Goal: Task Accomplishment & Management: Complete application form

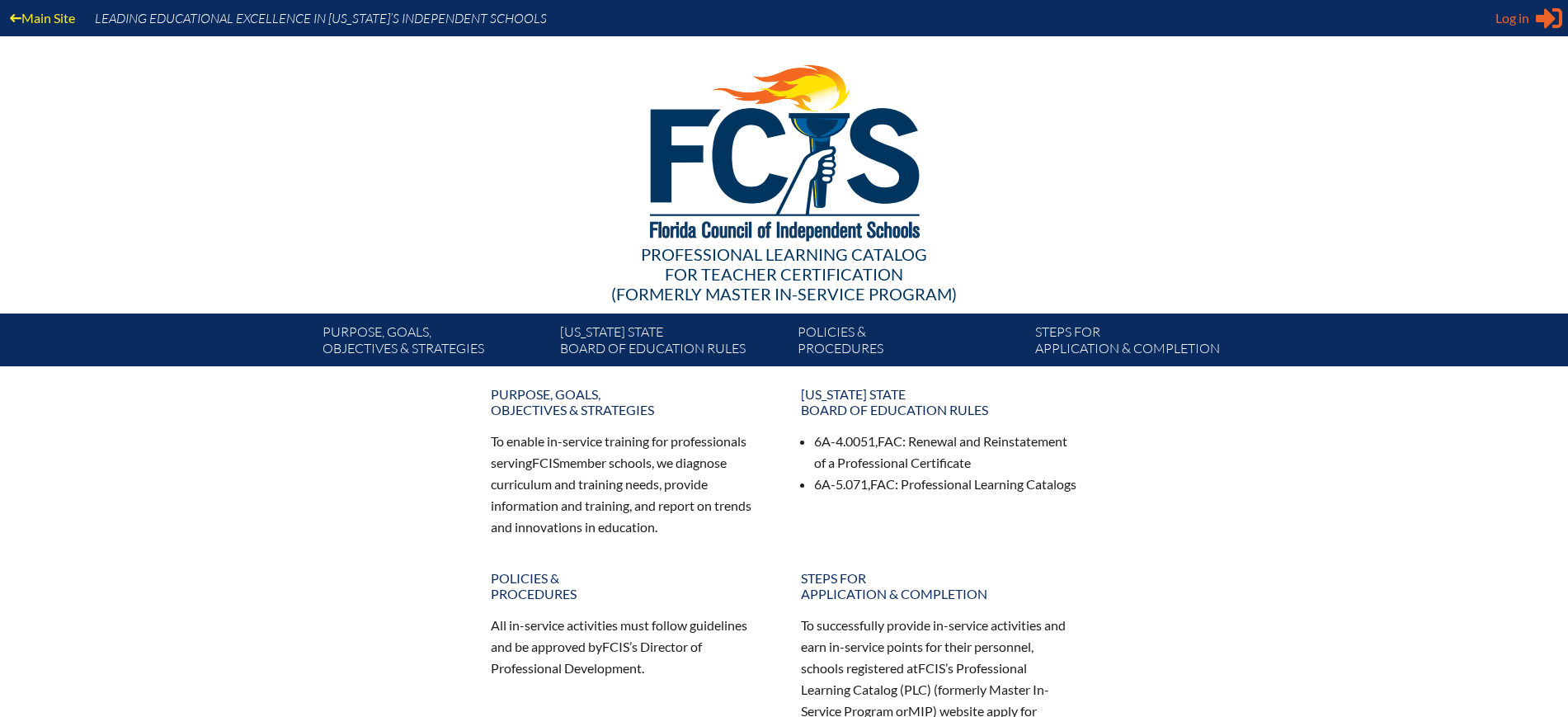
type input "[EMAIL_ADDRESS][DOMAIN_NAME]"
click at [1530, 22] on div "Log in Close Sign in or register" at bounding box center [1529, 18] width 67 height 27
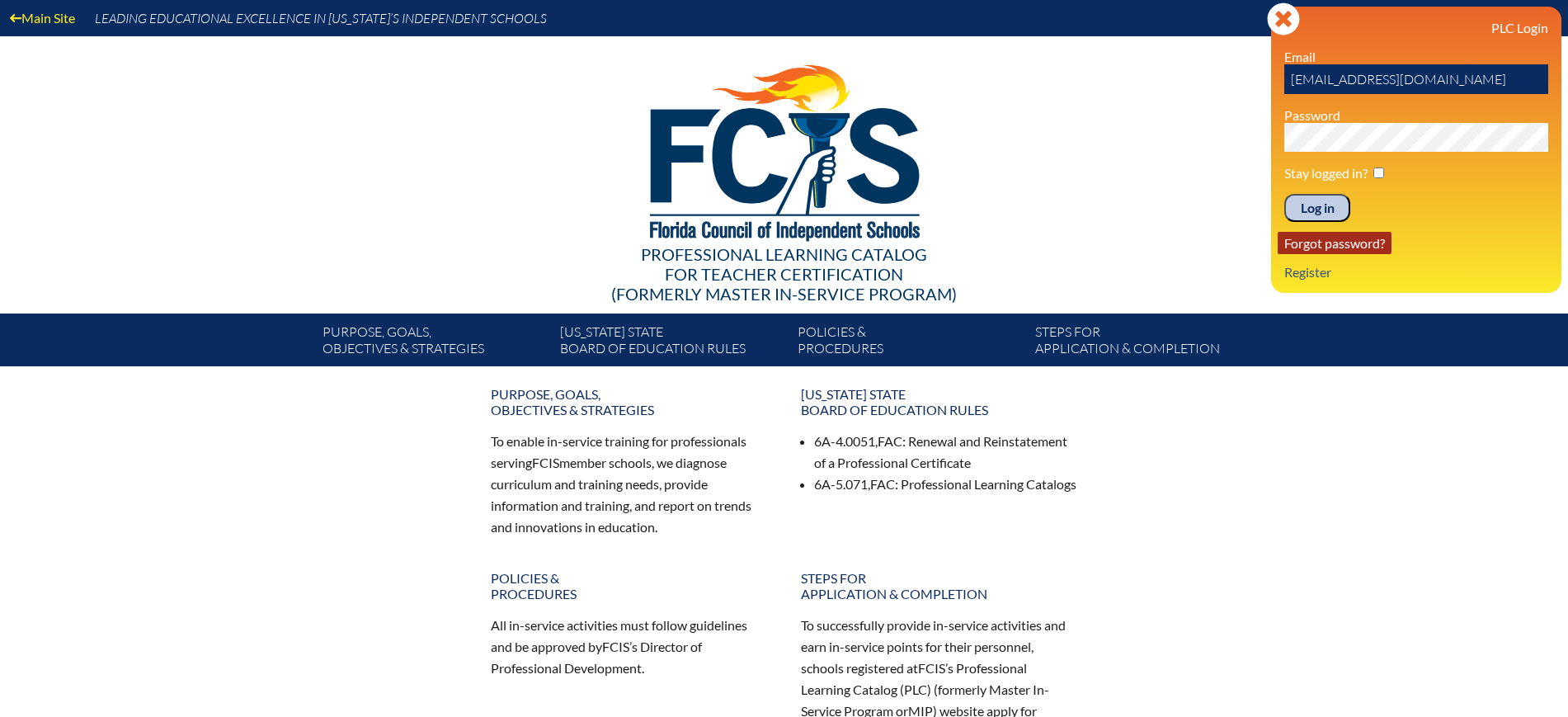
click at [1348, 245] on link "Forgot password?" at bounding box center [1334, 243] width 114 height 23
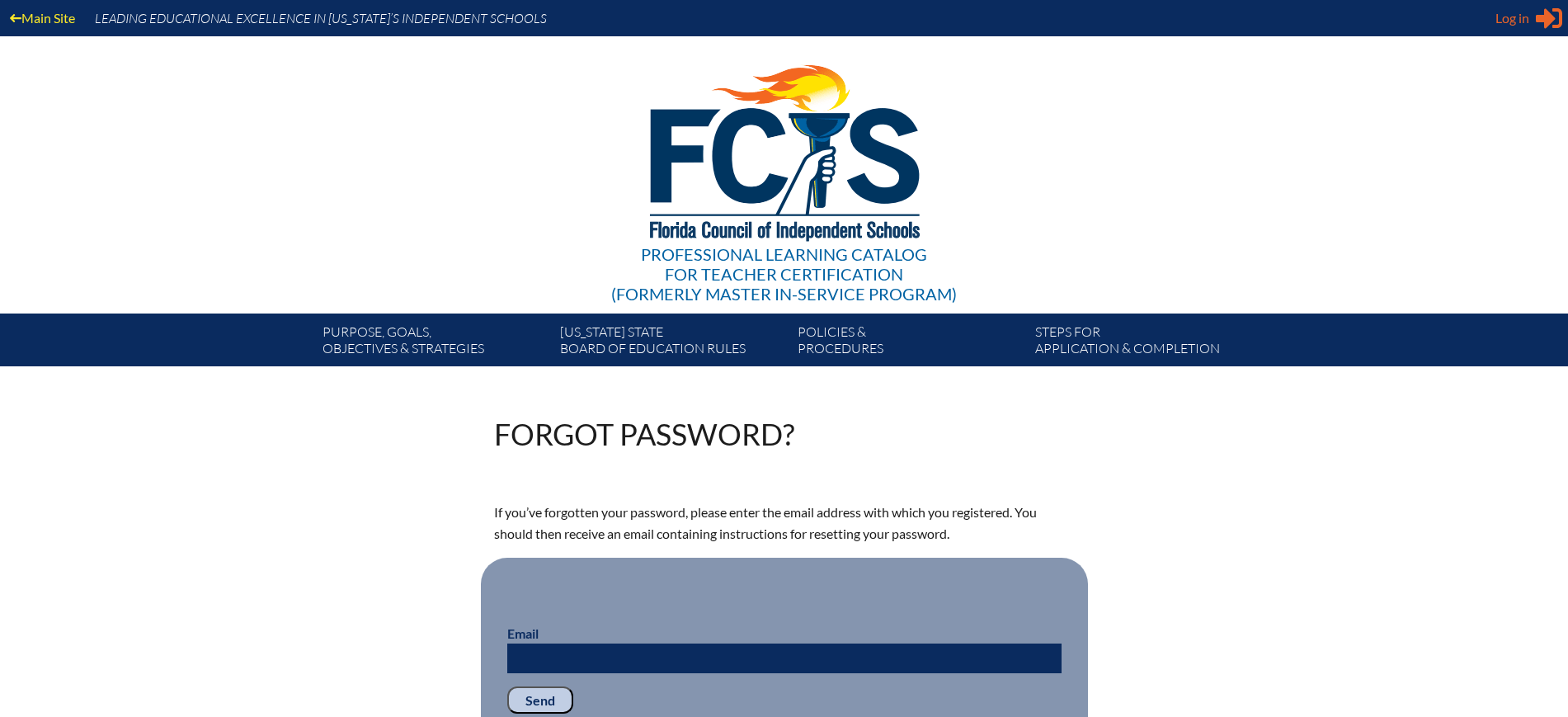
type input "[EMAIL_ADDRESS][DOMAIN_NAME]"
click at [1550, 19] on icon at bounding box center [1550, 18] width 27 height 21
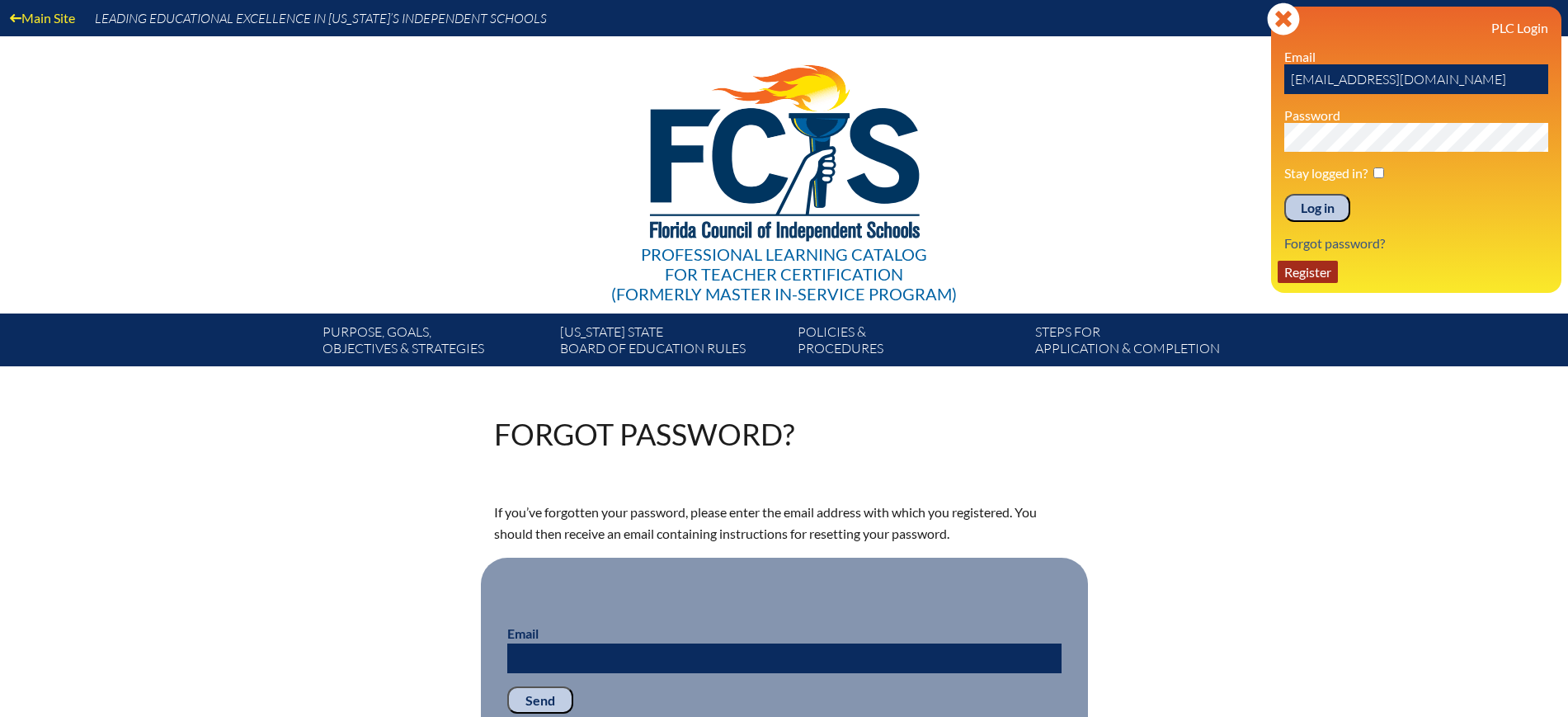
click at [1302, 272] on link "Register" at bounding box center [1308, 271] width 60 height 23
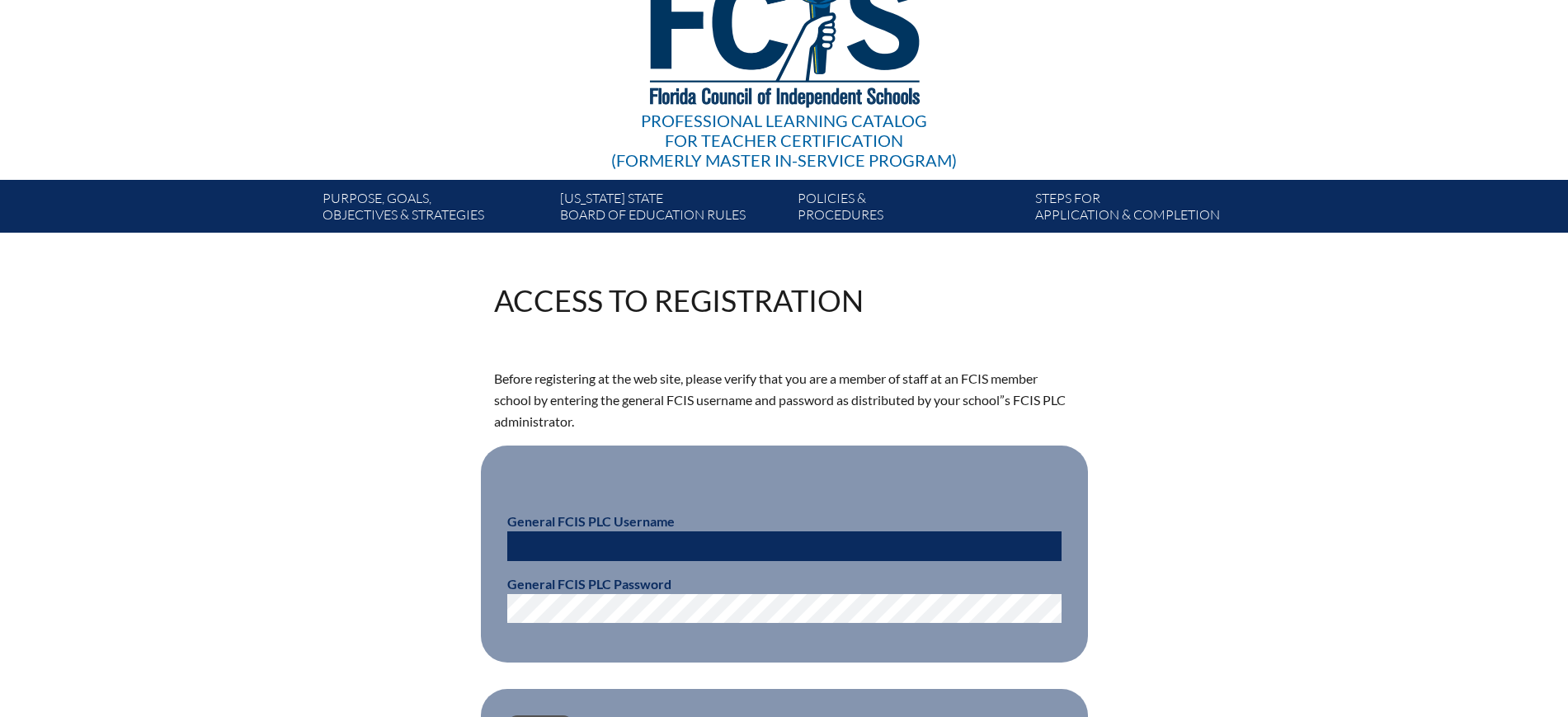
scroll to position [206, 0]
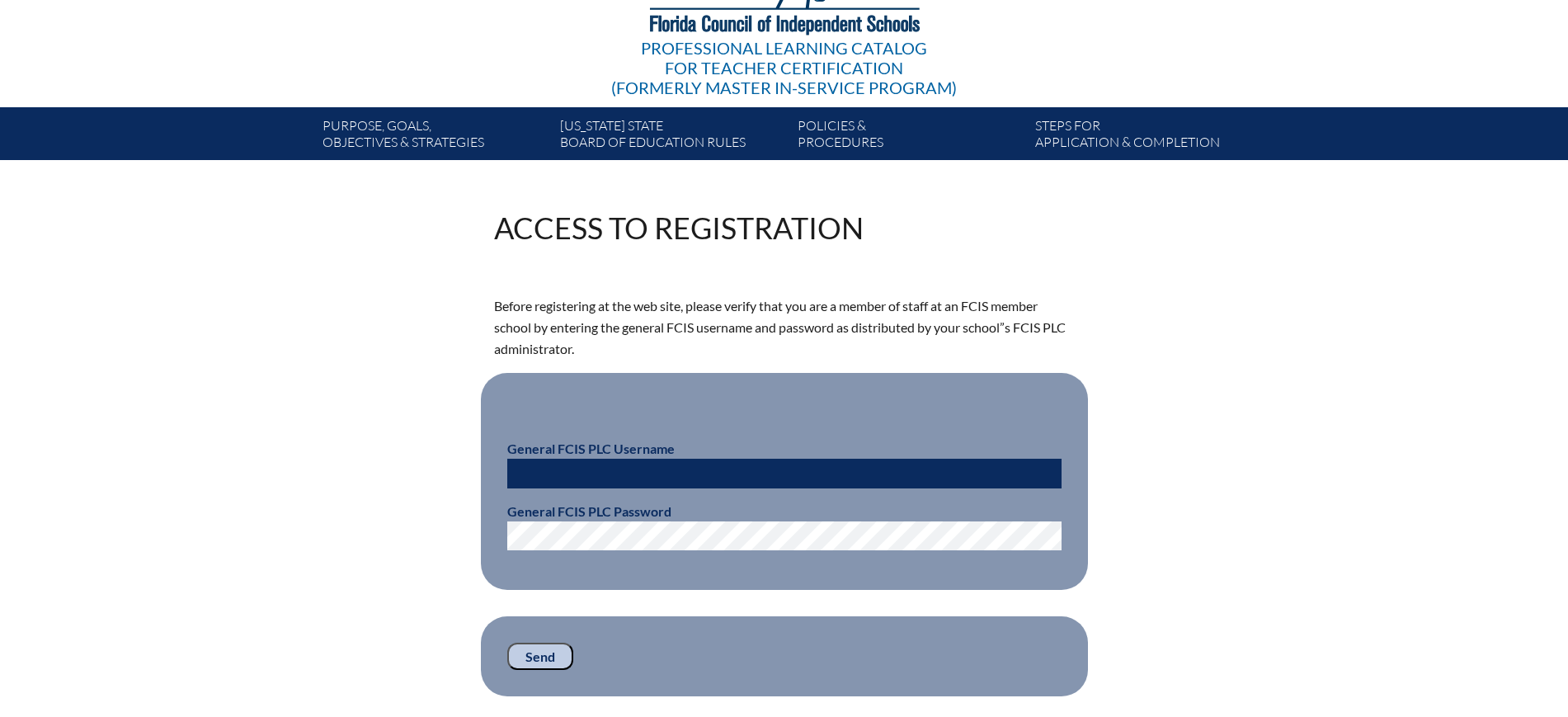
type input "[EMAIL_ADDRESS][DOMAIN_NAME]"
drag, startPoint x: 664, startPoint y: 461, endPoint x: 389, endPoint y: 452, distance: 275.1
click at [389, 452] on div "Access to Registration Before registering at the web site, please verify that y…" at bounding box center [784, 454] width 927 height 483
paste input "fcismember"
type input "fcismember"
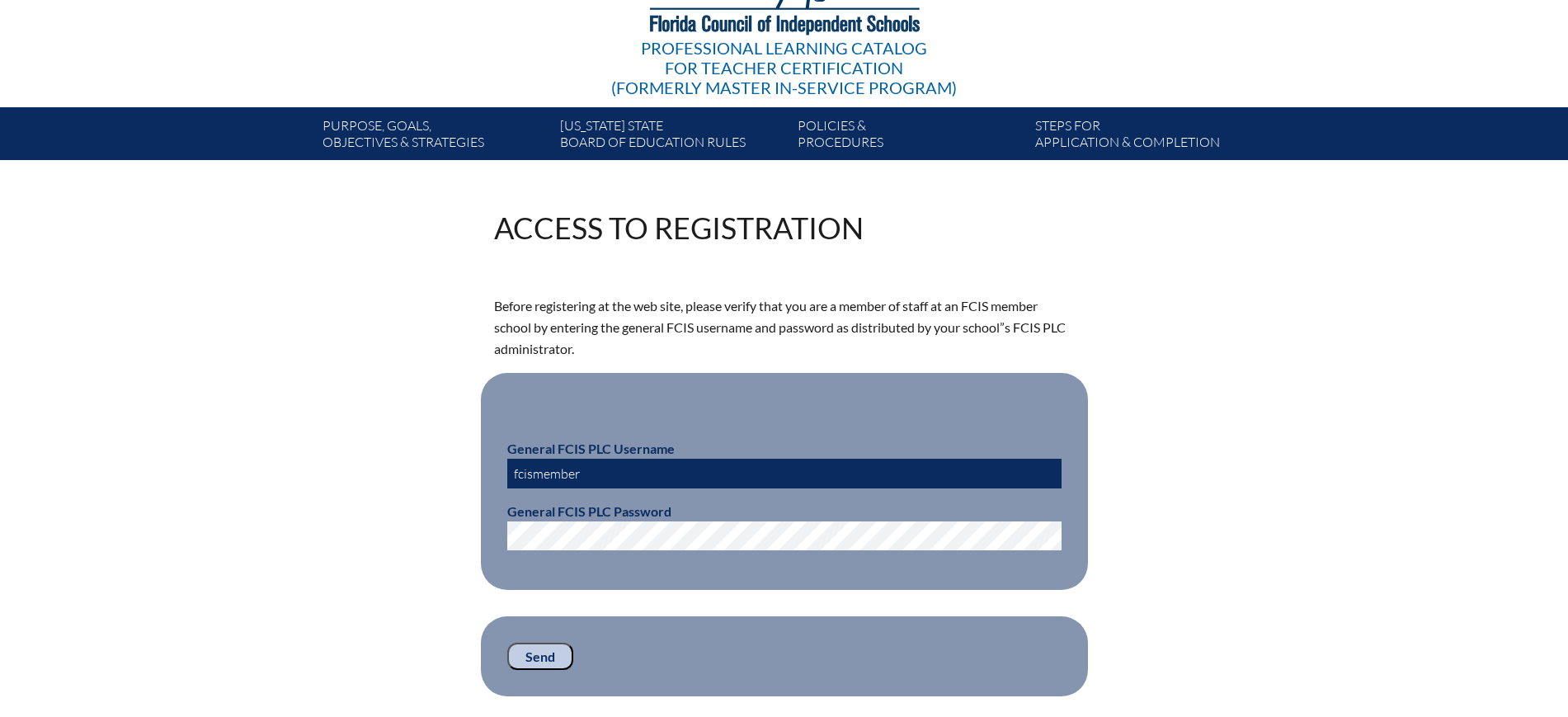
click at [542, 649] on input "Send" at bounding box center [540, 657] width 66 height 28
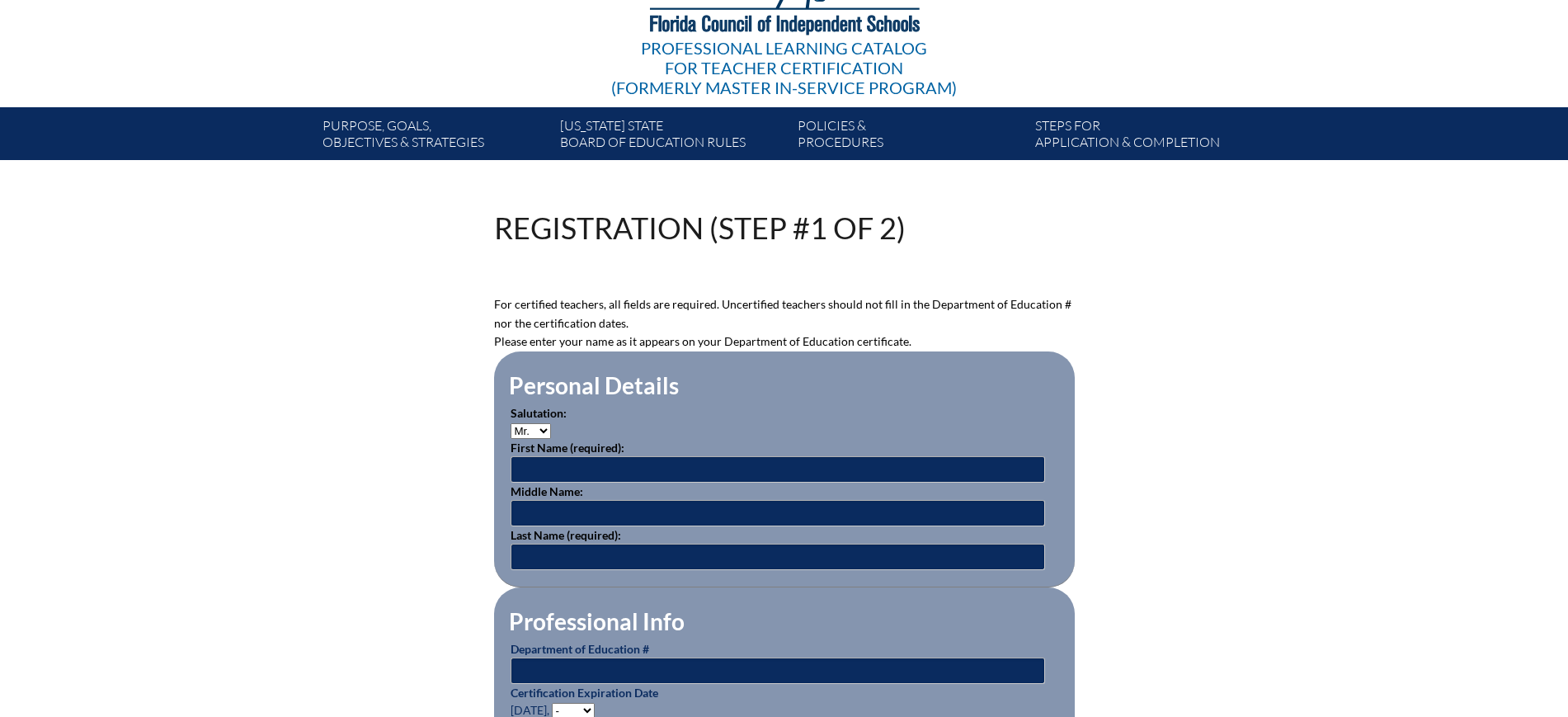
scroll to position [412, 0]
